Goal: Information Seeking & Learning: Learn about a topic

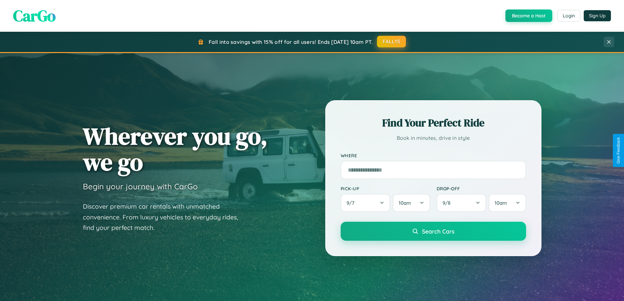
click at [392, 42] on button "FALL15" at bounding box center [391, 42] width 29 height 12
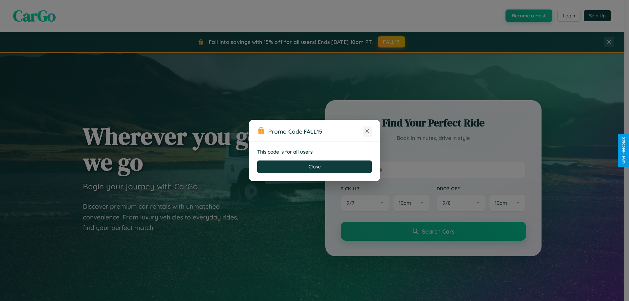
click at [367, 131] on icon at bounding box center [367, 131] width 7 height 7
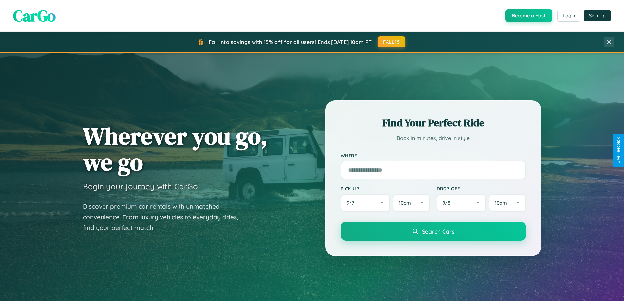
scroll to position [768, 0]
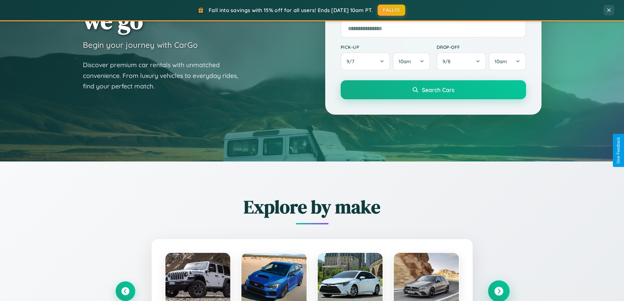
click at [499, 291] on icon at bounding box center [499, 291] width 9 height 9
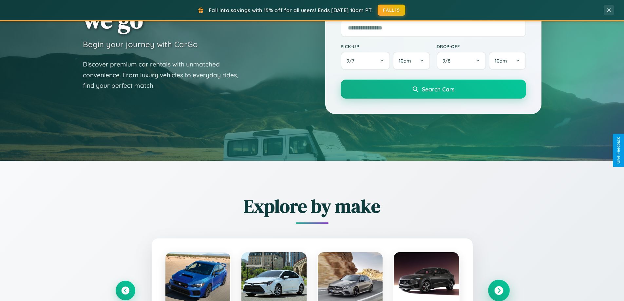
scroll to position [451, 0]
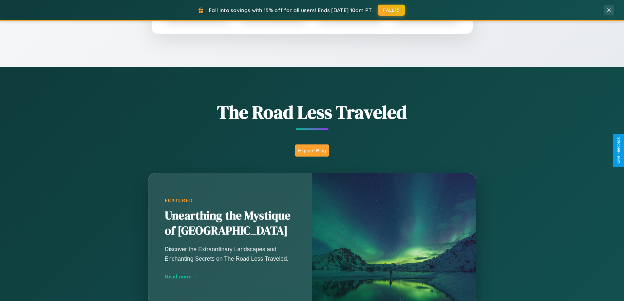
click at [312, 150] on button "Explore Blog" at bounding box center [312, 151] width 34 height 12
